Goal: Check status: Check status

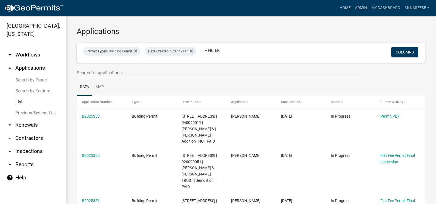
select select "3: 100"
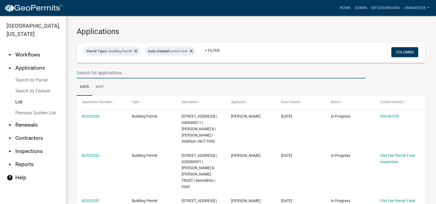
click at [152, 75] on input "text" at bounding box center [221, 72] width 289 height 11
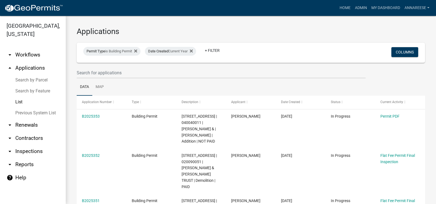
click at [146, 88] on ul "Data Map" at bounding box center [251, 86] width 349 height 17
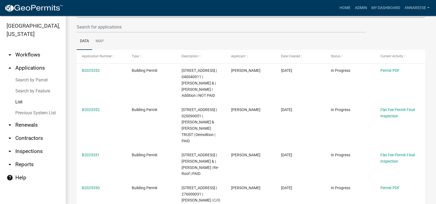
scroll to position [55, 0]
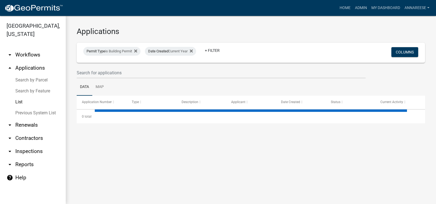
select select "3: 100"
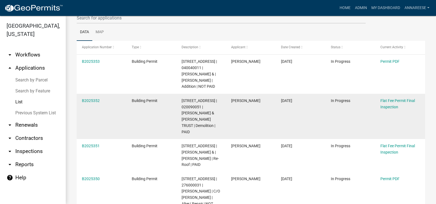
scroll to position [27, 0]
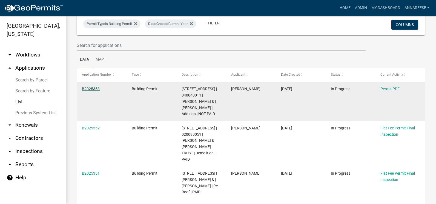
click at [93, 89] on link "B2025353" at bounding box center [91, 89] width 18 height 4
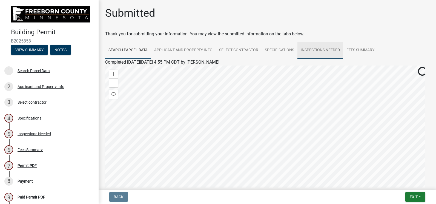
click at [303, 50] on link "Inspections Needed" at bounding box center [321, 51] width 46 height 18
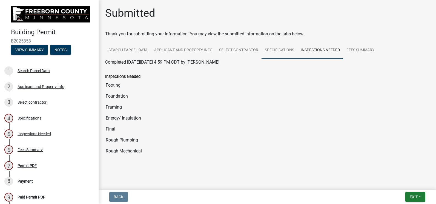
click at [277, 50] on link "Specifications" at bounding box center [280, 51] width 36 height 18
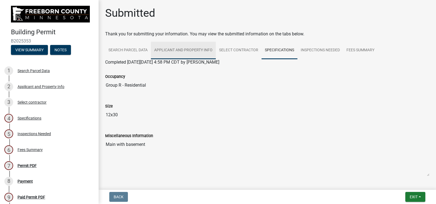
drag, startPoint x: 175, startPoint y: 46, endPoint x: 172, endPoint y: 46, distance: 2.8
click at [175, 46] on link "Applicant and Property Info" at bounding box center [183, 51] width 65 height 18
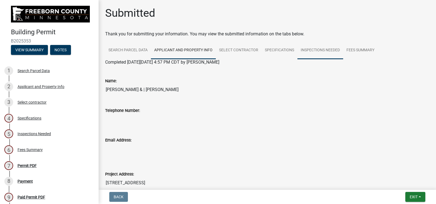
click at [304, 46] on link "Inspections Needed" at bounding box center [321, 51] width 46 height 18
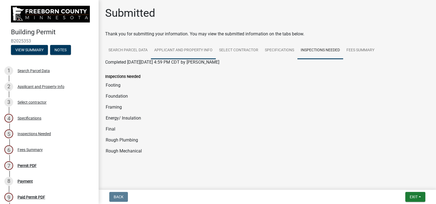
drag, startPoint x: 162, startPoint y: 54, endPoint x: 166, endPoint y: 66, distance: 12.8
click at [162, 54] on link "Applicant and Property Info" at bounding box center [183, 51] width 65 height 18
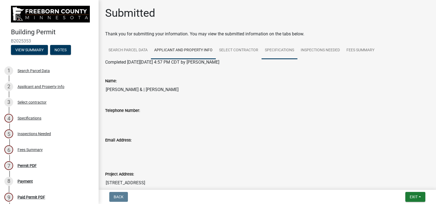
click at [267, 48] on link "Specifications" at bounding box center [280, 51] width 36 height 18
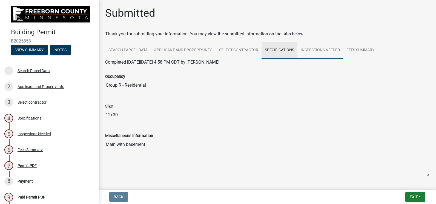
click at [307, 52] on link "Inspections Needed" at bounding box center [321, 51] width 46 height 18
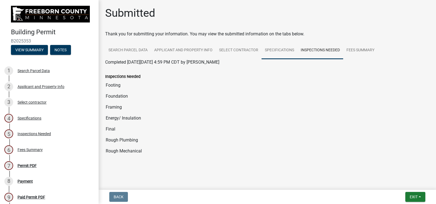
click at [271, 53] on link "Specifications" at bounding box center [280, 51] width 36 height 18
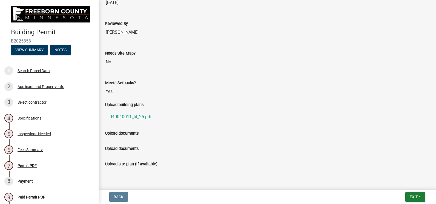
scroll to position [421, 0]
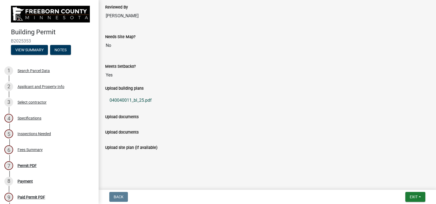
click at [132, 97] on link "040040011_bl_25.pdf" at bounding box center [267, 100] width 325 height 13
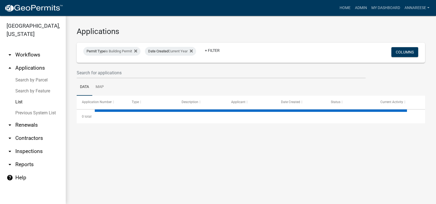
select select "3: 100"
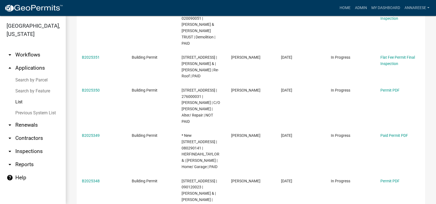
scroll to position [192, 0]
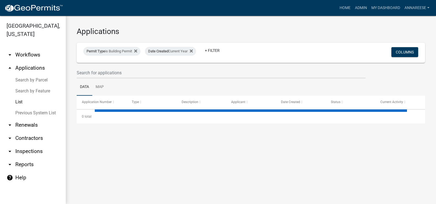
select select "3: 100"
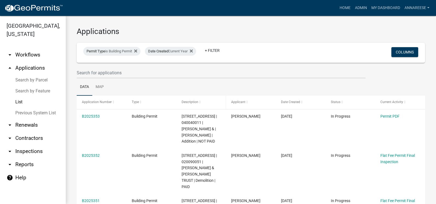
scroll to position [27, 0]
